Goal: Download file/media

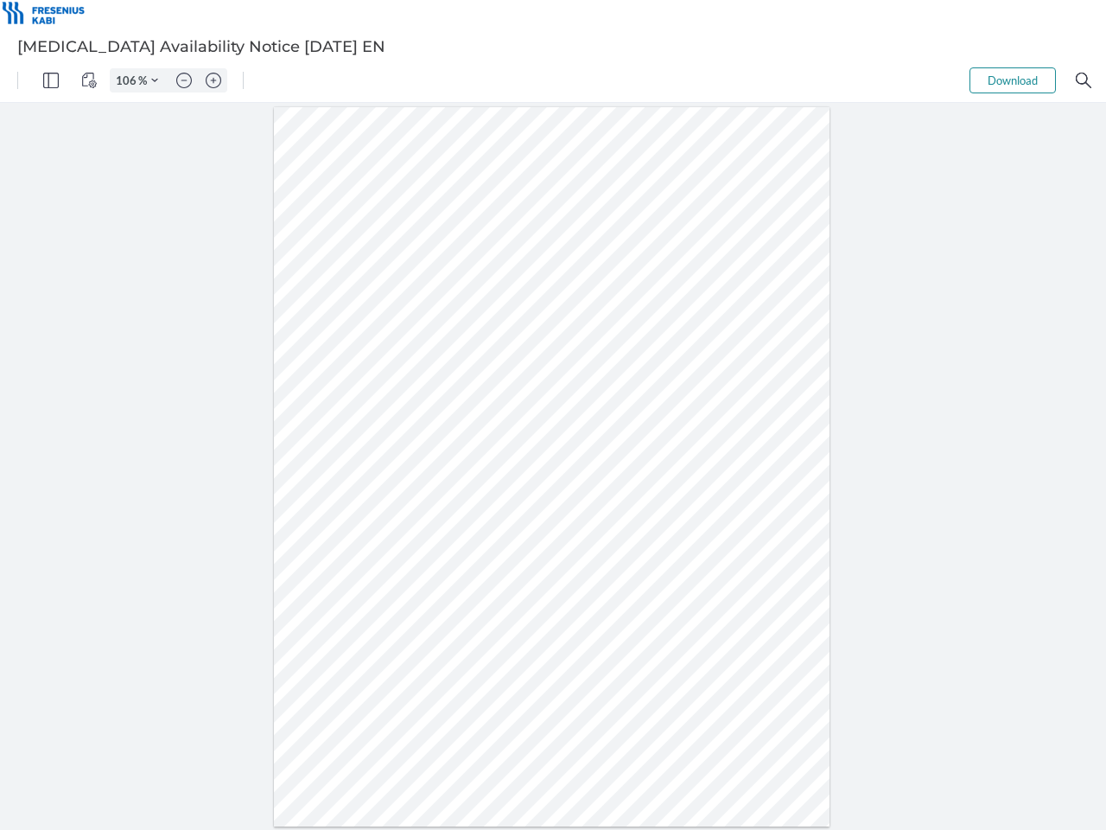
click at [51, 80] on img "Panel" at bounding box center [51, 81] width 16 height 16
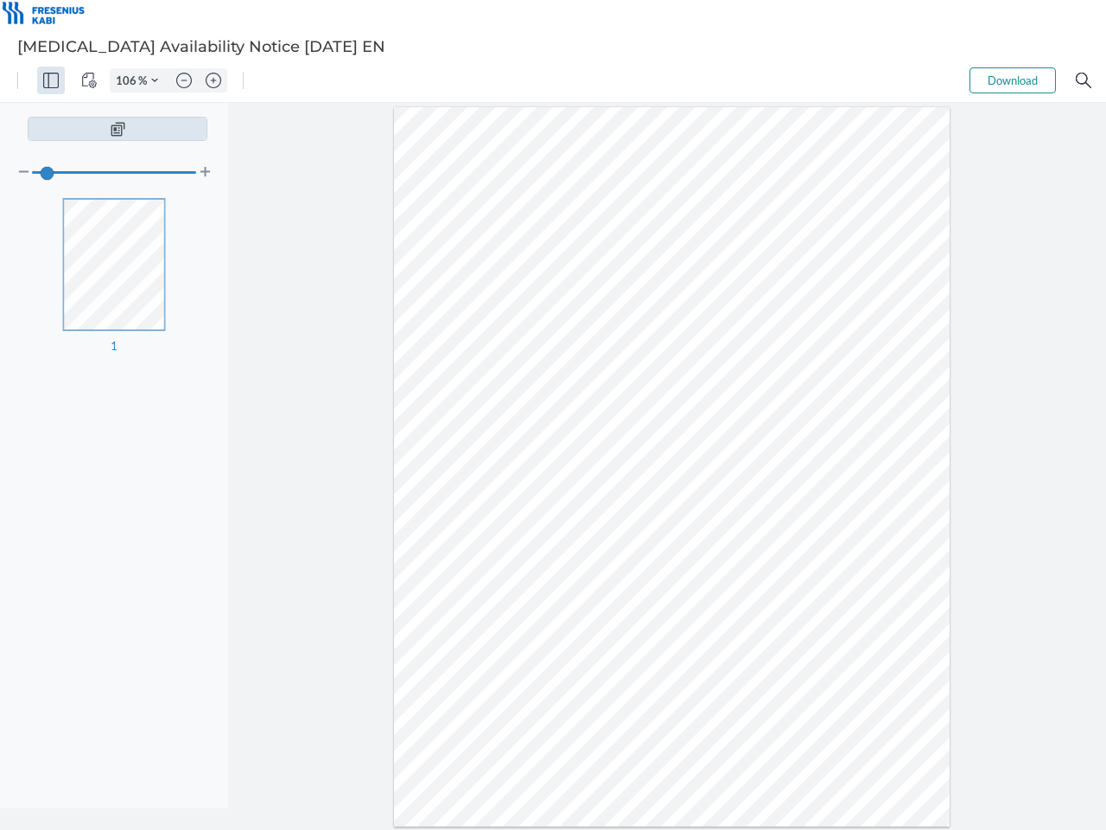
click at [89, 80] on img "View Controls" at bounding box center [89, 81] width 16 height 16
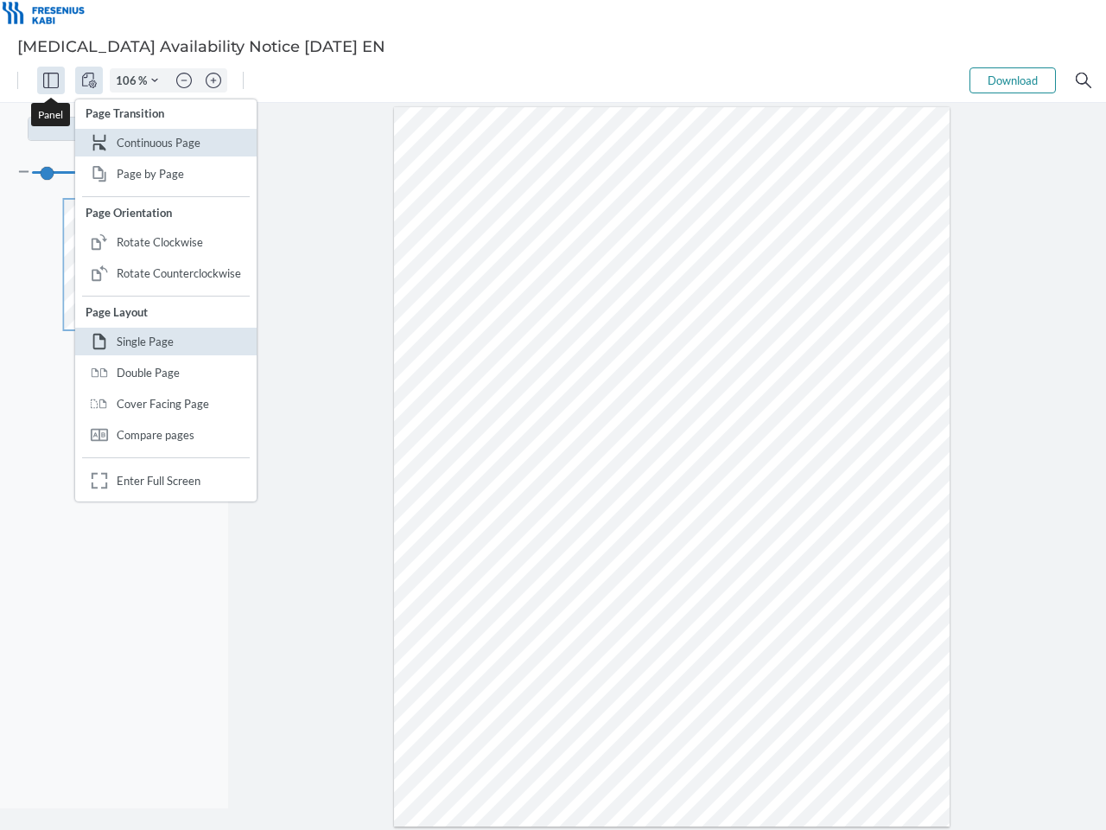
click at [129, 80] on input "106" at bounding box center [125, 81] width 28 height 16
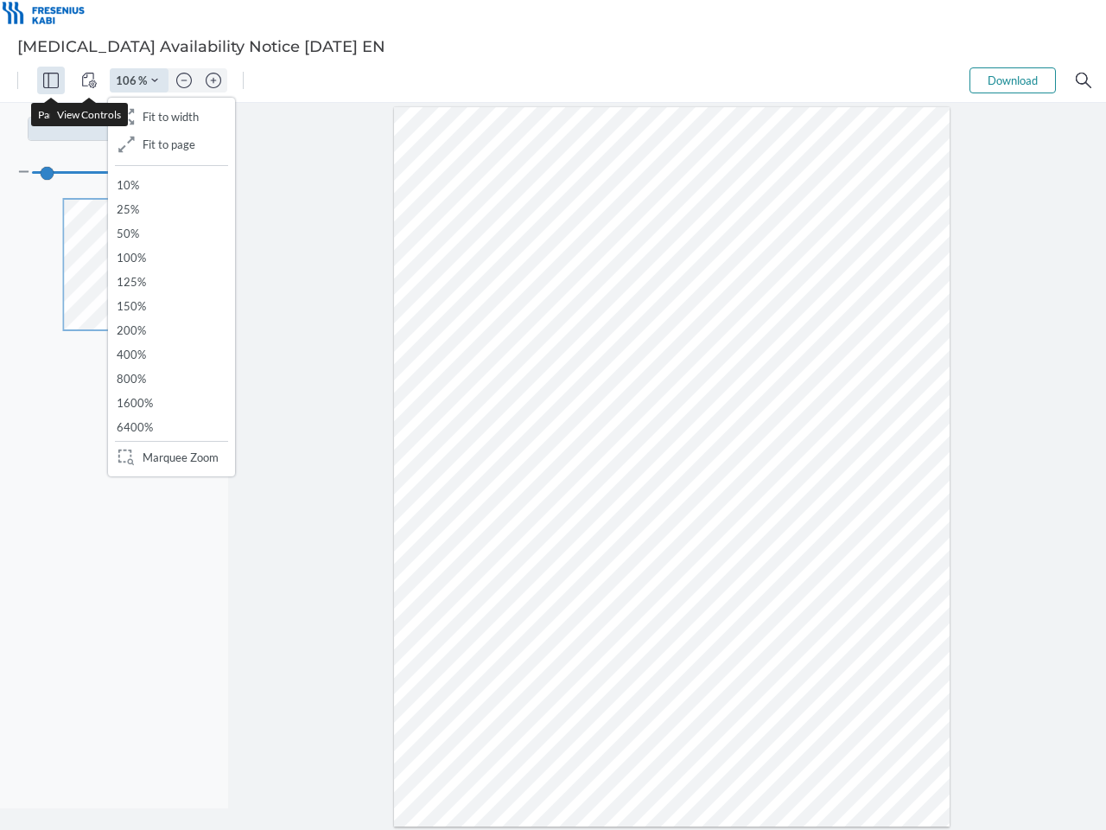
click at [155, 80] on img "Zoom Controls" at bounding box center [154, 80] width 7 height 7
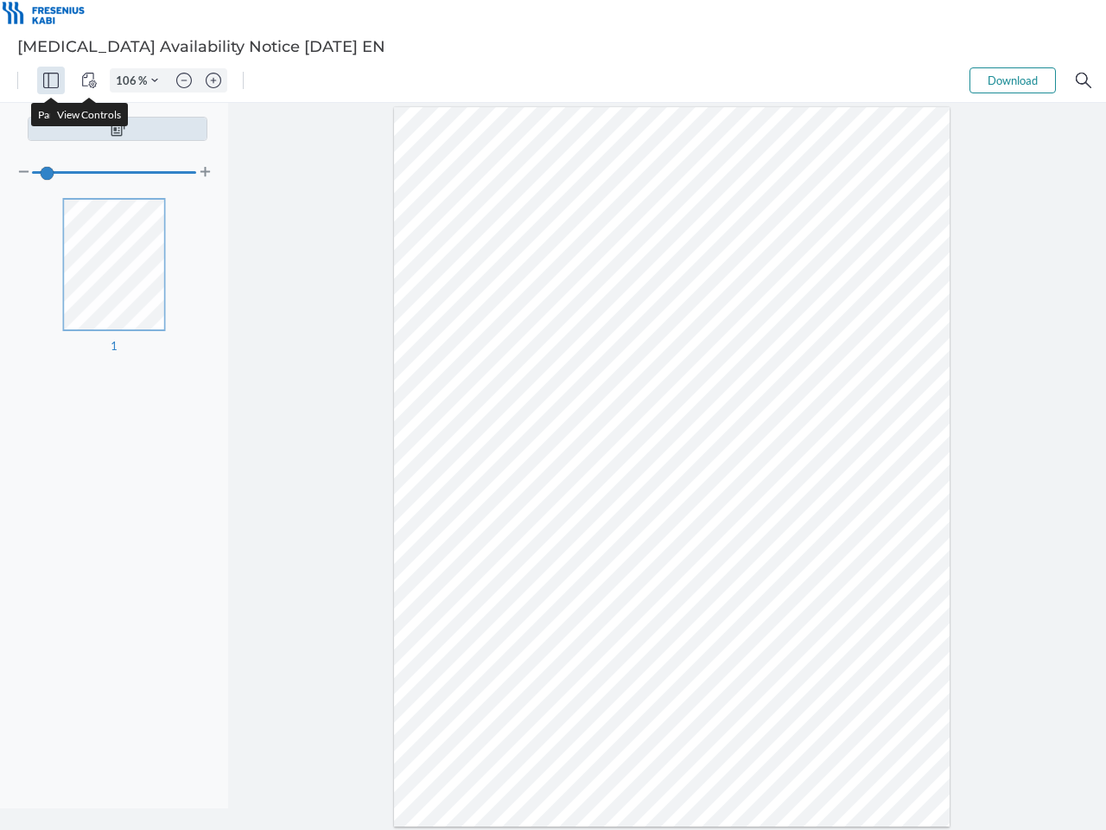
click at [184, 80] on img "Zoom out" at bounding box center [184, 81] width 16 height 16
click at [213, 80] on img "Zoom in" at bounding box center [214, 81] width 16 height 16
type input "106"
click at [1013, 80] on button "Download" at bounding box center [1013, 80] width 86 height 26
click at [1084, 80] on img "Search" at bounding box center [1084, 81] width 16 height 16
